Goal: Obtain resource: Obtain resource

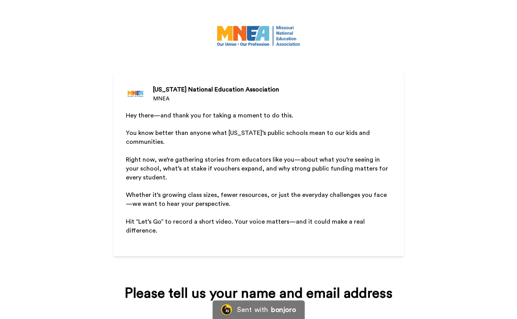
scroll to position [80, 0]
